Goal: Task Accomplishment & Management: Use online tool/utility

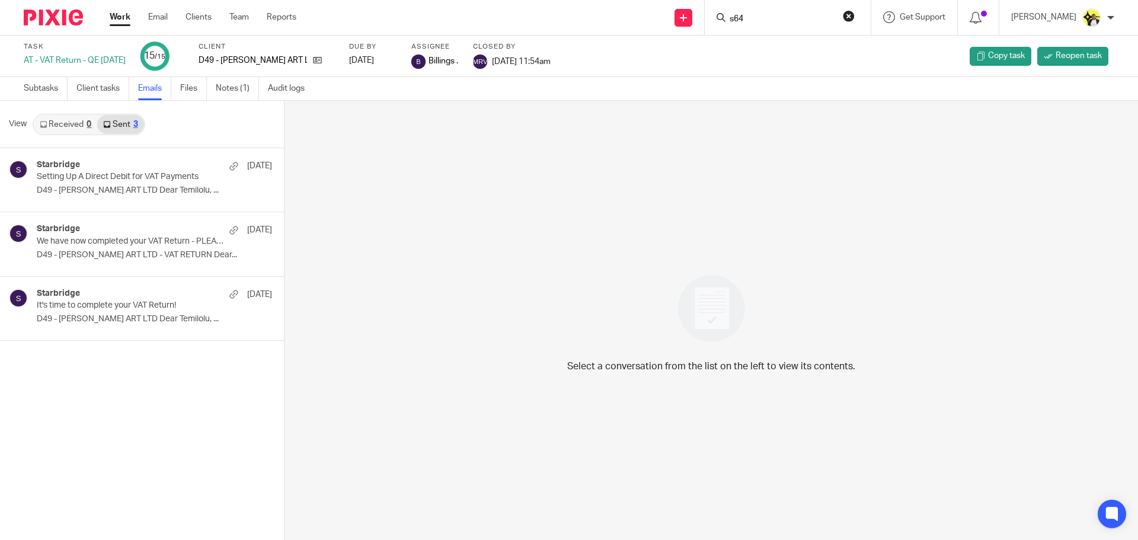
click at [762, 20] on input "s64" at bounding box center [781, 19] width 107 height 11
type input "s64"
click button "submit" at bounding box center [0, 0] width 0 height 0
click at [753, 23] on input "s64" at bounding box center [781, 19] width 107 height 11
click button "submit" at bounding box center [0, 0] width 0 height 0
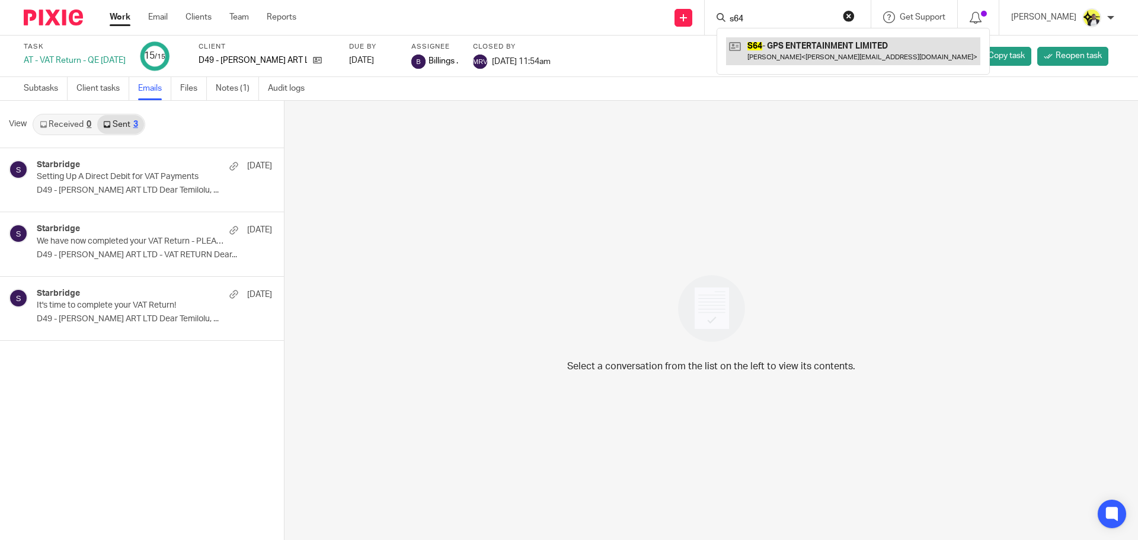
click at [769, 47] on link at bounding box center [853, 50] width 254 height 27
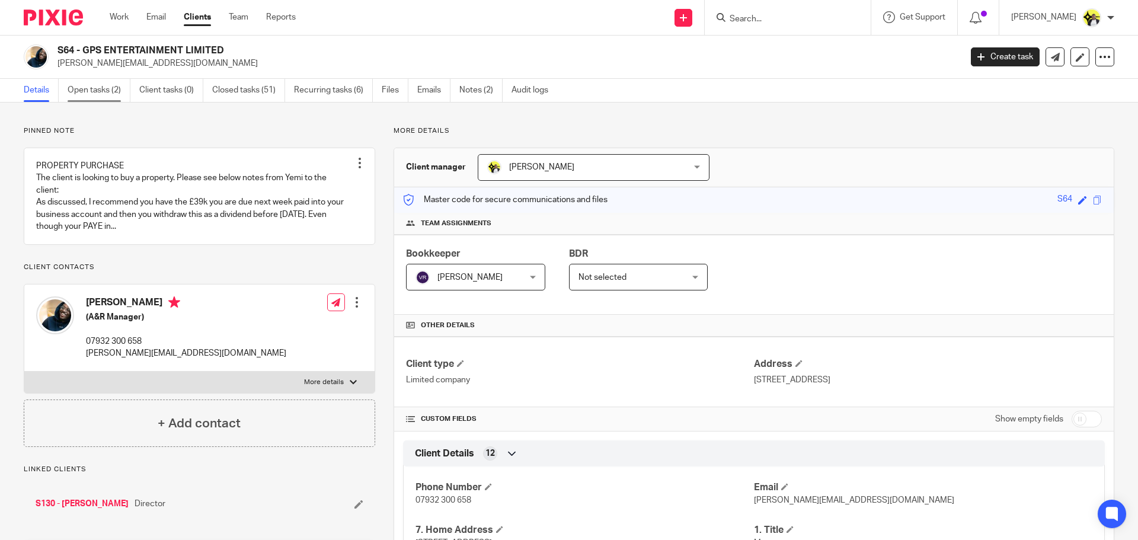
click at [106, 91] on link "Open tasks (2)" at bounding box center [99, 90] width 63 height 23
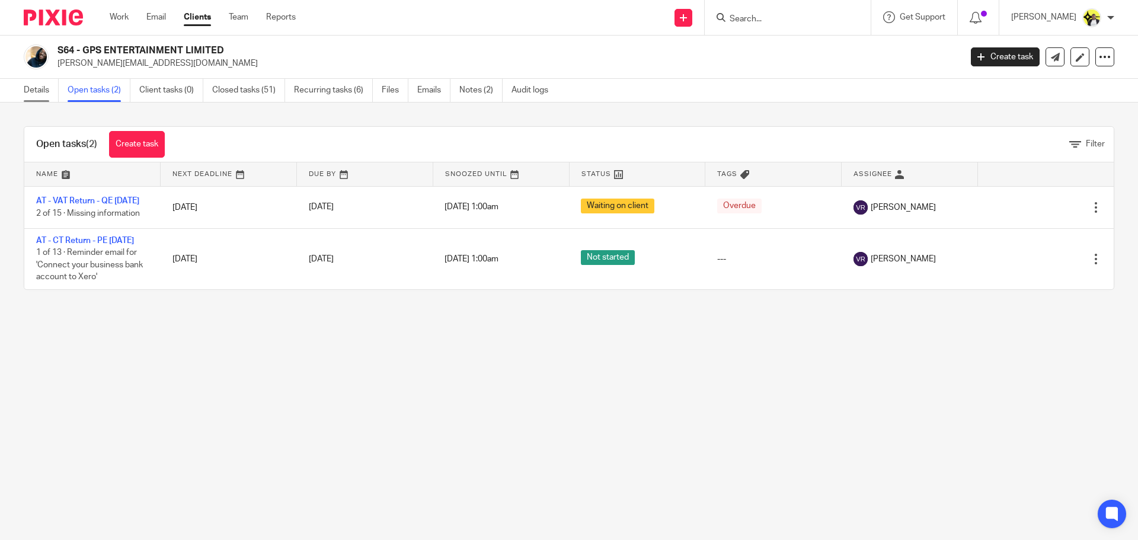
click at [36, 88] on link "Details" at bounding box center [41, 90] width 35 height 23
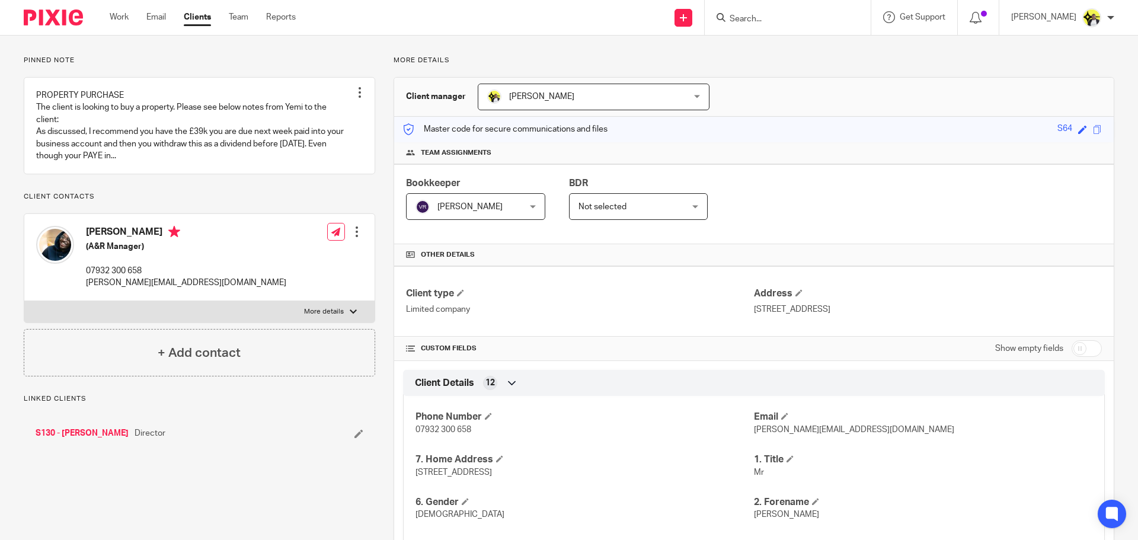
scroll to position [237, 0]
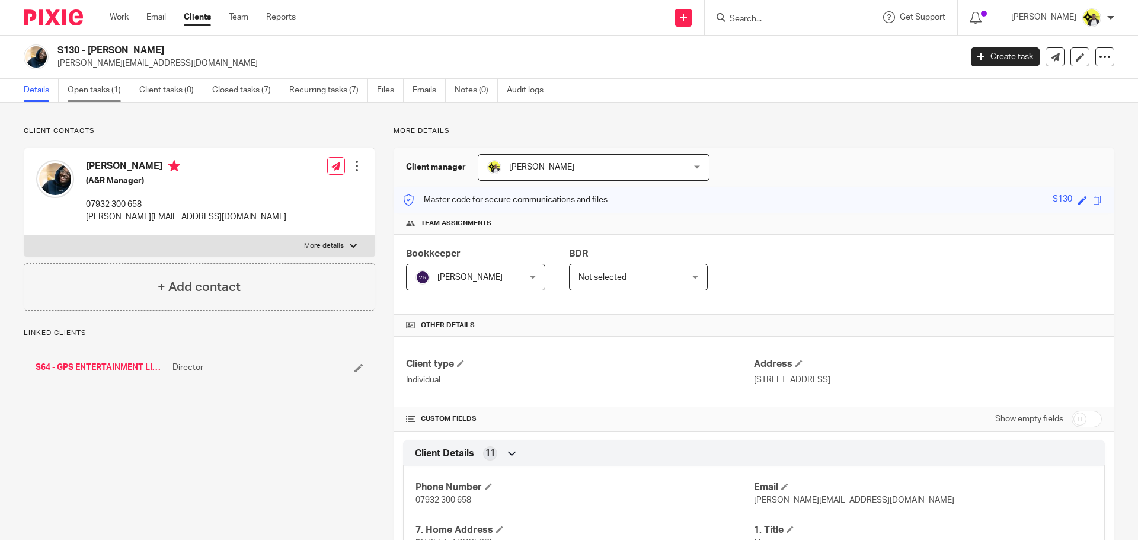
click at [103, 87] on link "Open tasks (1)" at bounding box center [99, 90] width 63 height 23
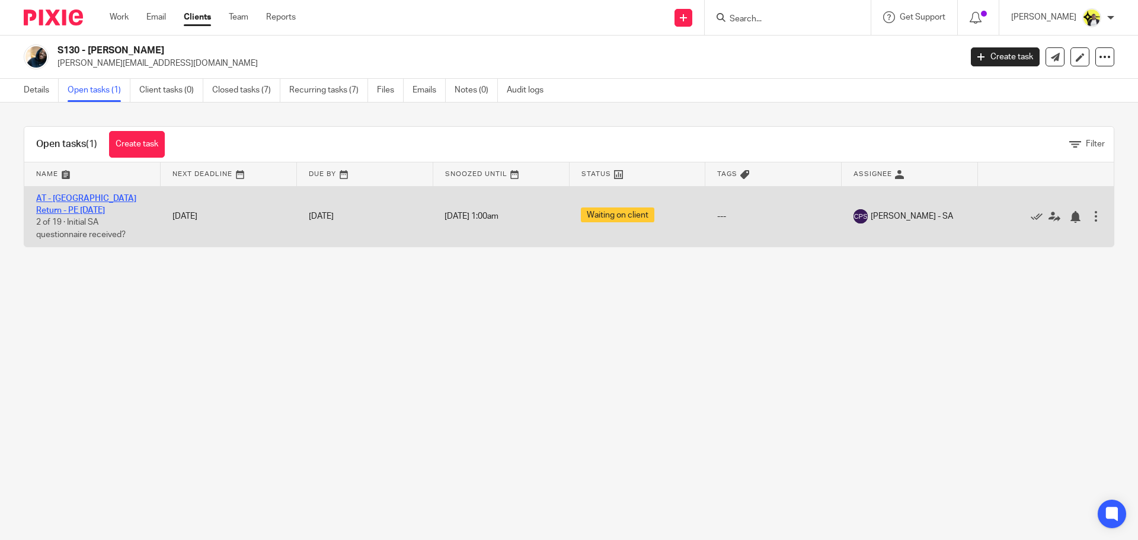
click at [124, 199] on link "AT - [GEOGRAPHIC_DATA] Return - PE [DATE]" at bounding box center [86, 204] width 100 height 20
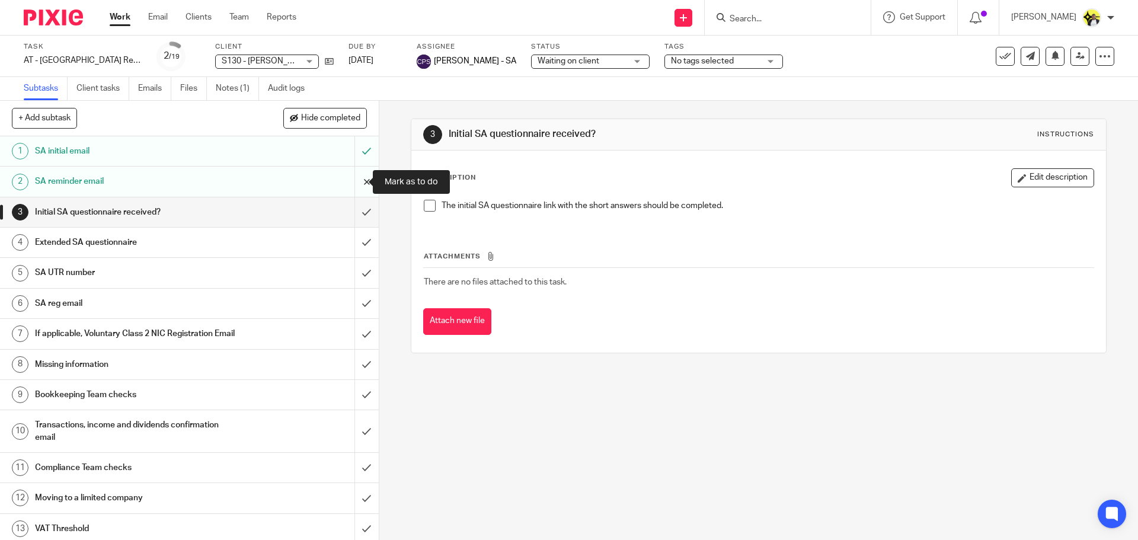
click at [357, 181] on input "submit" at bounding box center [189, 182] width 379 height 30
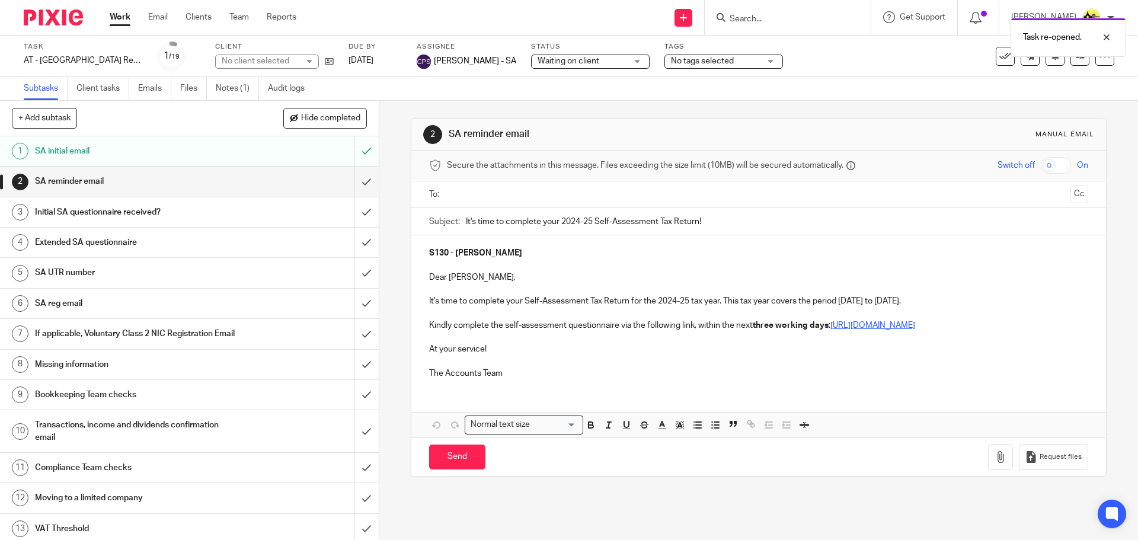
click at [483, 188] on input "text" at bounding box center [758, 195] width 614 height 14
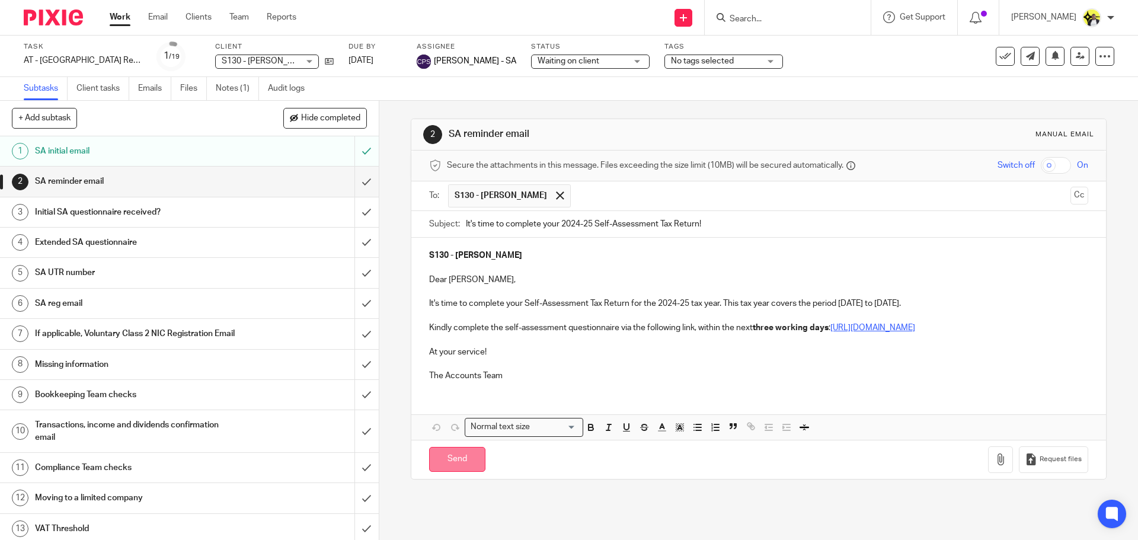
click at [461, 463] on input "Send" at bounding box center [457, 459] width 56 height 25
type input "Sent"
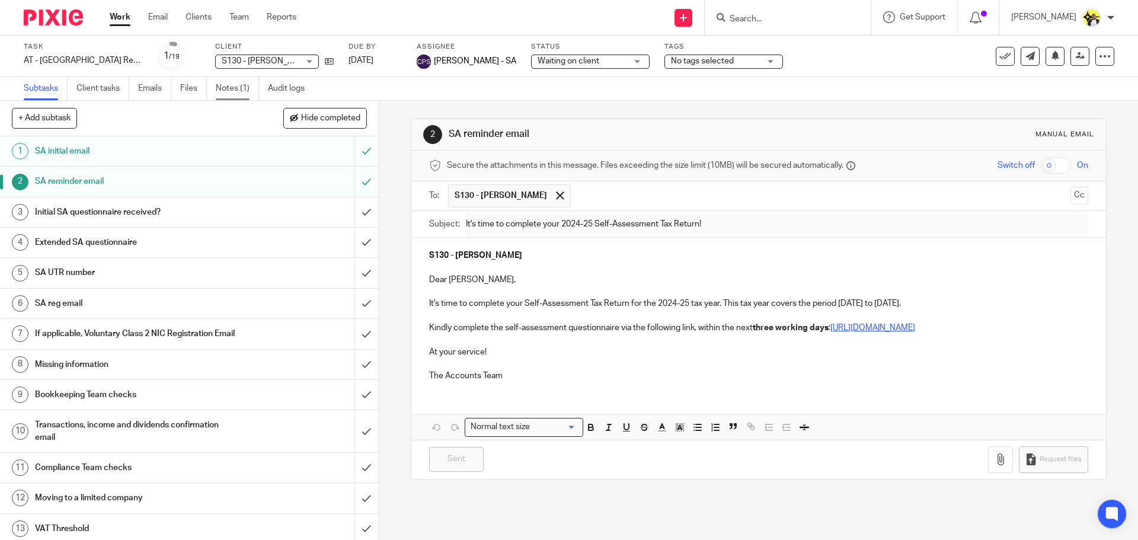
click at [244, 85] on link "Notes (1)" at bounding box center [237, 88] width 43 height 23
